Goal: Find specific page/section: Find specific page/section

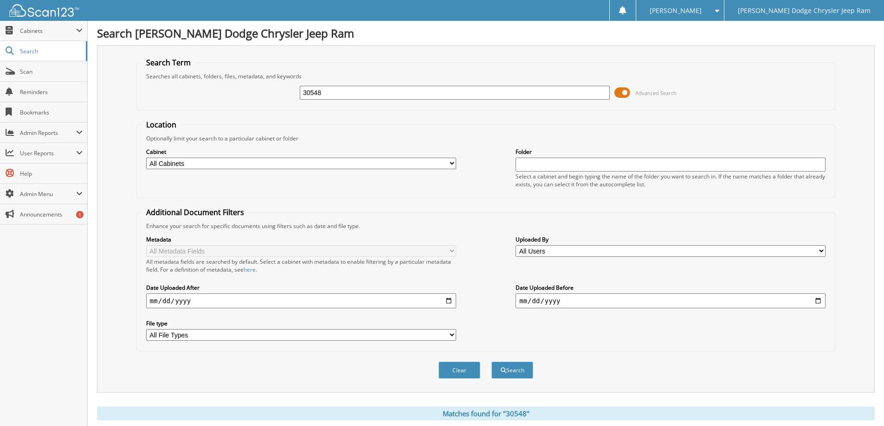
drag, startPoint x: 323, startPoint y: 92, endPoint x: 288, endPoint y: 96, distance: 34.6
click at [288, 96] on div "30548 Advanced Search" at bounding box center [485, 92] width 688 height 25
type input "31576"
click at [491, 362] on button "Search" at bounding box center [512, 370] width 42 height 17
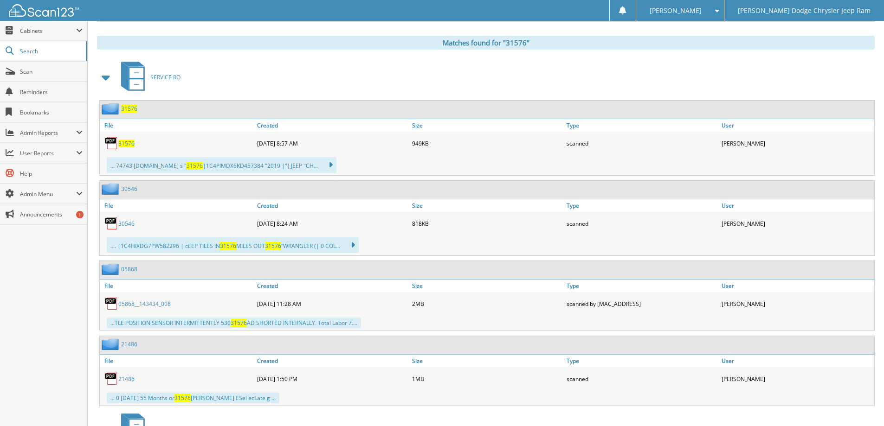
click at [127, 143] on span "31576" at bounding box center [126, 144] width 16 height 8
